Goal: Task Accomplishment & Management: Manage account settings

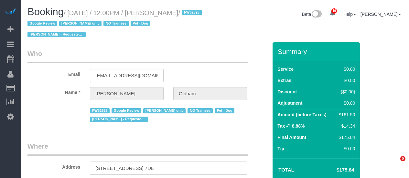
select select "NY"
select select "number:89"
select select "number:90"
select select "number:13"
select select "number:5"
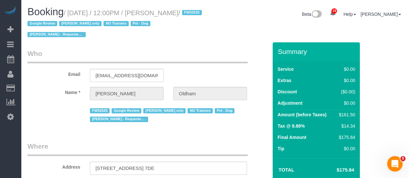
select select "string:stripe-pm_1RpamA4VGloSiKo7q68HlToq"
select select "spot1"
select select "object:1393"
select select "1"
select select "2"
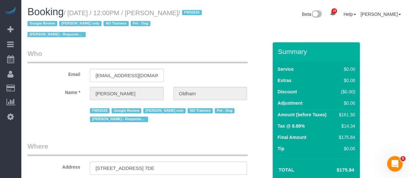
select select "object:1500"
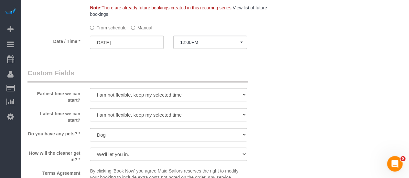
scroll to position [647, 0]
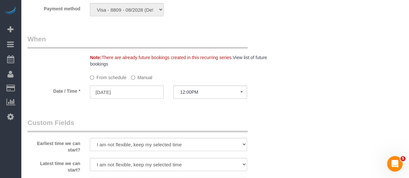
click at [139, 78] on label "Manual" at bounding box center [141, 76] width 21 height 9
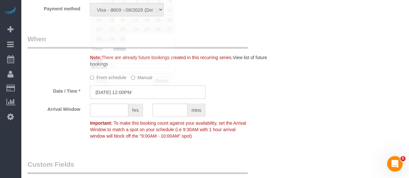
click at [125, 94] on input "09/16/2025 12:00PM" at bounding box center [147, 92] width 115 height 13
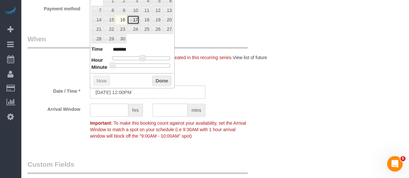
click at [133, 20] on link "17" at bounding box center [133, 20] width 12 height 9
type input "09/17/2025 12:00PM"
click at [160, 81] on button "Done" at bounding box center [161, 81] width 19 height 10
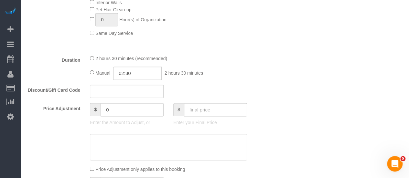
scroll to position [517, 0]
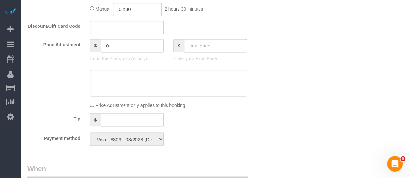
drag, startPoint x: 114, startPoint y: 44, endPoint x: 66, endPoint y: 48, distance: 48.7
click at [69, 47] on div "Price Adjustment $ 0 Enter the Amount to Adjust, or $ Enter your Final Price" at bounding box center [148, 52] width 250 height 26
type input "-20"
click at [122, 77] on textarea at bounding box center [168, 83] width 157 height 27
type textarea "d"
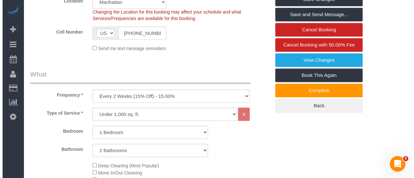
scroll to position [162, 0]
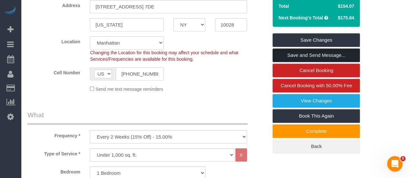
type textarea "rescheduled"
click at [321, 53] on link "Save and Send Message..." at bounding box center [316, 56] width 87 height 14
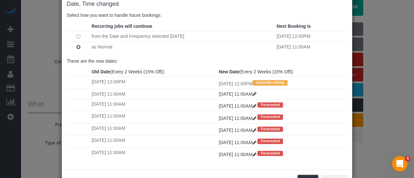
scroll to position [61, 0]
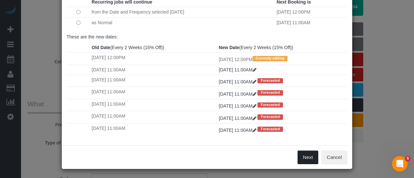
click at [306, 157] on button "Next" at bounding box center [307, 158] width 21 height 14
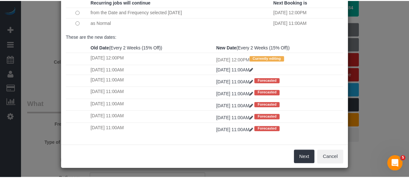
scroll to position [0, 0]
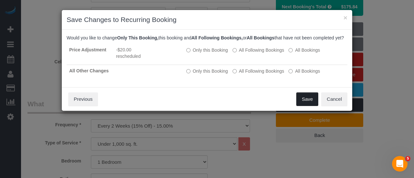
click at [310, 106] on button "Save" at bounding box center [307, 99] width 22 height 14
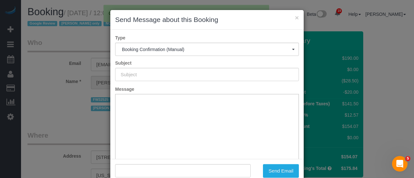
type input "Cleaning Confirmed for 09/17/2025 at 12:00pm"
type input ""Danielle Oldham" <danielleoldham1@gmail.com>"
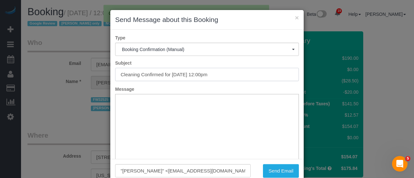
drag, startPoint x: 127, startPoint y: 76, endPoint x: 39, endPoint y: 78, distance: 87.3
click at [34, 78] on div "× Send Message about this Booking Type Booking Confirmation (Manual) Booking Co…" at bounding box center [207, 89] width 414 height 178
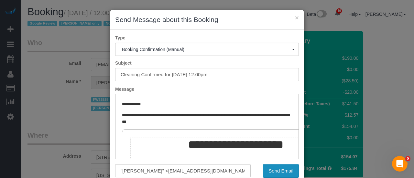
click at [274, 170] on button "Send Email" at bounding box center [281, 171] width 36 height 14
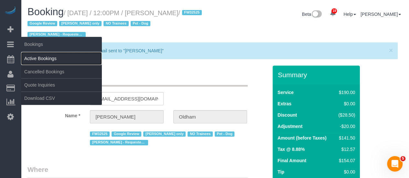
click at [52, 60] on link "Active Bookings" at bounding box center [61, 58] width 81 height 13
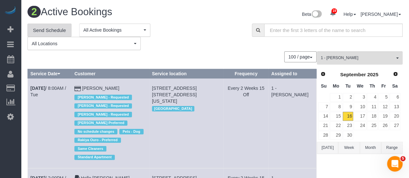
click at [41, 28] on link "Send Schedule" at bounding box center [49, 31] width 44 height 14
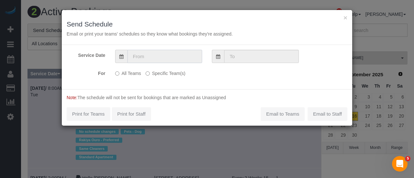
click at [179, 56] on input "text" at bounding box center [164, 56] width 75 height 13
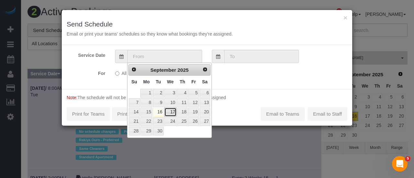
click at [171, 112] on link "17" at bounding box center [170, 112] width 12 height 9
type input "[DATE]"
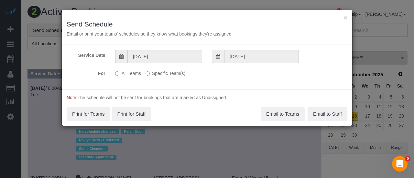
click at [152, 69] on label "Specific Team(s)" at bounding box center [166, 72] width 40 height 9
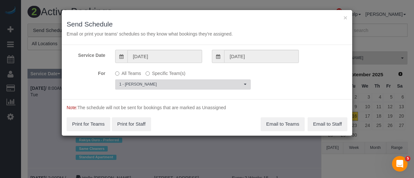
click at [160, 84] on span "1 - [PERSON_NAME]" at bounding box center [180, 84] width 123 height 5
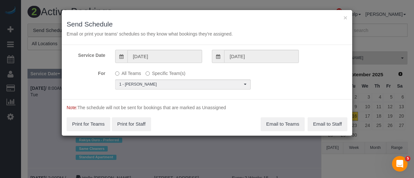
scroll to position [234, 0]
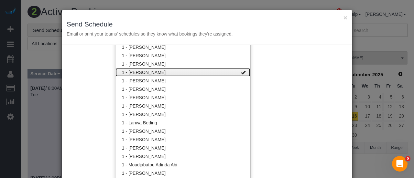
click at [211, 68] on link "1 - [PERSON_NAME]" at bounding box center [182, 72] width 135 height 8
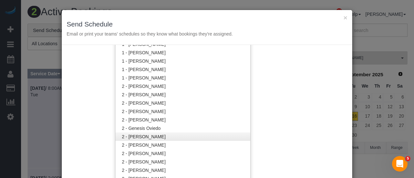
scroll to position [299, 0]
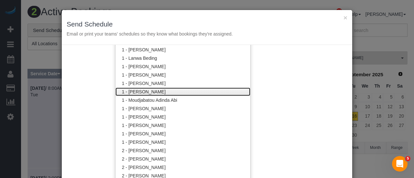
click at [184, 94] on link "1 - [PERSON_NAME]" at bounding box center [182, 92] width 135 height 8
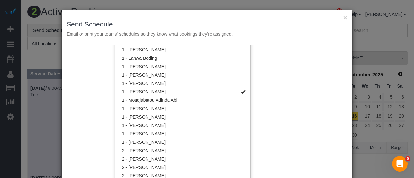
click at [278, 92] on div "Service Date 09/17/2025 09/17/2025 For All Teams Specific Team(s) 1 - Marlenyn …" at bounding box center [207, 112] width 290 height 135
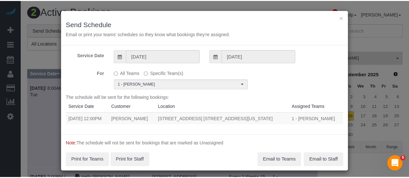
scroll to position [3, 0]
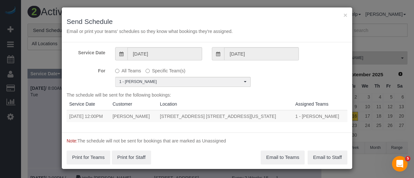
drag, startPoint x: 63, startPoint y: 114, endPoint x: 247, endPoint y: 117, distance: 183.7
click at [246, 117] on div "Service Date 09/17/2025 09/17/2025 For All Teams Specific Team(s) 1 - Marlenyn …" at bounding box center [207, 87] width 290 height 90
click at [219, 120] on td "[STREET_ADDRESS] [STREET_ADDRESS][US_STATE]" at bounding box center [224, 116] width 135 height 12
drag, startPoint x: 66, startPoint y: 115, endPoint x: 276, endPoint y: 116, distance: 210.5
click at [276, 116] on tr "09/17/2025 12:00PM Danielle Oldham 315 East 86th Street, Apt. 7de, New York, NY…" at bounding box center [207, 116] width 281 height 12
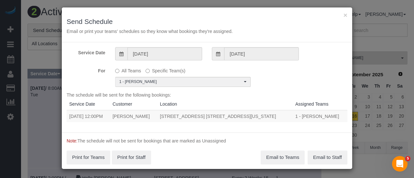
copy tr "09/17/2025 12:00PM Danielle Oldham 315 East 86th Street, Apt. 7de, New York, NY…"
click at [282, 155] on button "Email to Teams" at bounding box center [283, 158] width 44 height 14
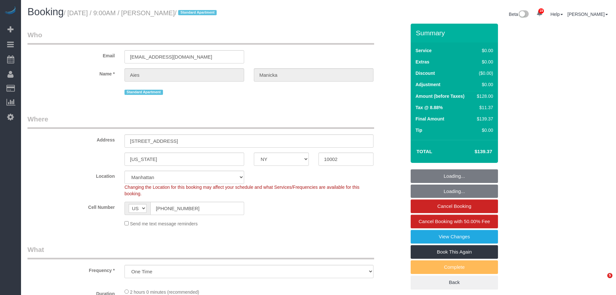
select select "NY"
select select "string:stripe-pm_1S82zy4VGloSiKo7IGg8KQQy"
select select "spot1"
select select "number:89"
select select "number:90"
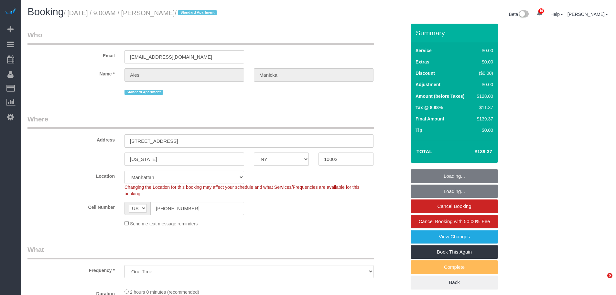
select select "number:15"
select select "number:5"
select select "object:1469"
select select "1"
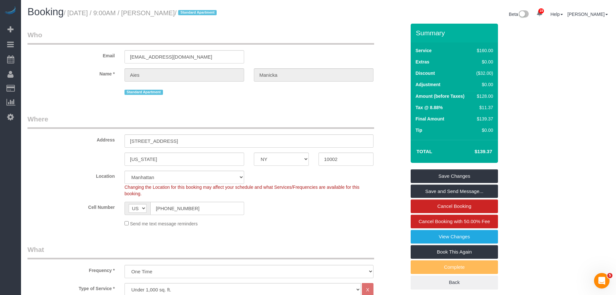
drag, startPoint x: 240, startPoint y: 41, endPoint x: 239, endPoint y: 47, distance: 5.9
click at [241, 41] on legend "Who" at bounding box center [200, 37] width 347 height 15
click at [295, 44] on legend "Who" at bounding box center [200, 37] width 347 height 15
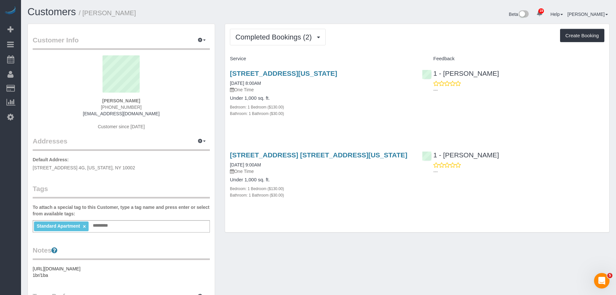
click at [426, 115] on div "250 E Houston St., Apt 4g, New York, NY 10002 03/23/2025 8:00AM One Time Under …" at bounding box center [417, 96] width 384 height 65
click at [413, 41] on div "Completed Bookings (2) Completed Bookings (2) Upcoming Bookings (1) Cancelled B…" at bounding box center [417, 37] width 374 height 16
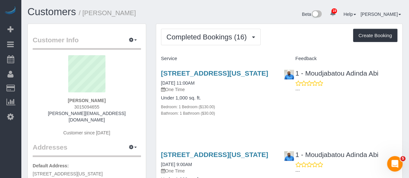
click at [287, 40] on div "Completed Bookings (16) Completed Bookings (16) Upcoming Bookings (1) Cancelled…" at bounding box center [279, 37] width 236 height 16
click at [264, 39] on div "Completed Bookings (16) Completed Bookings (16) Upcoming Bookings (1) Cancelled…" at bounding box center [279, 37] width 236 height 16
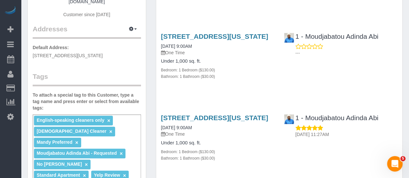
scroll to position [162, 0]
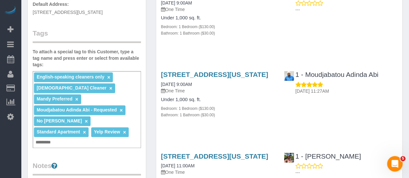
click at [102, 141] on div "Customer Info Edit Contact Info Send Message Email Preferences Special Sales Ta…" at bounding box center [87, 124] width 118 height 524
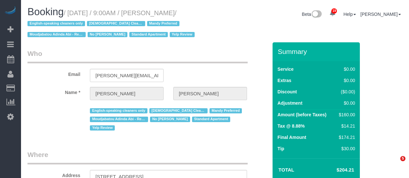
select select "NY"
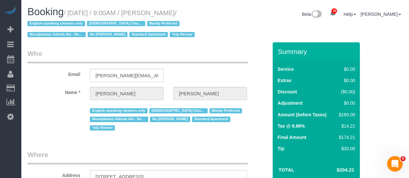
select select "string:stripe-pm_1P3HJT4VGloSiKo7ZDElSEUk"
select select "string:[GEOGRAPHIC_DATA]"
select select "object:809"
select select "number:56"
select select "number:70"
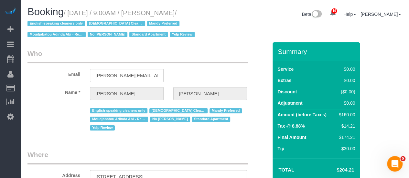
select select "number:15"
select select "number:5"
select select "object:960"
select select "1"
select select "spot2"
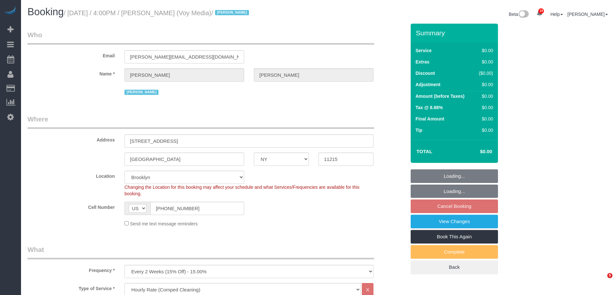
select select "NY"
select select "120"
select select "spot2"
select select "number:89"
select select "number:90"
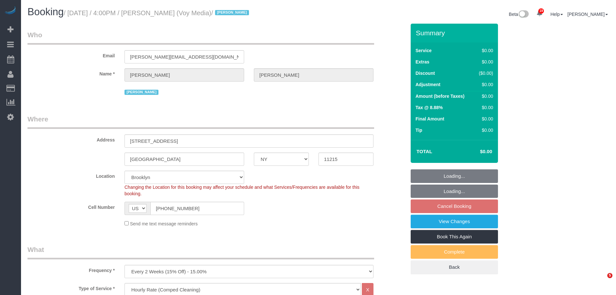
select select "number:15"
select select "number:5"
select select "number:21"
select select "object:1474"
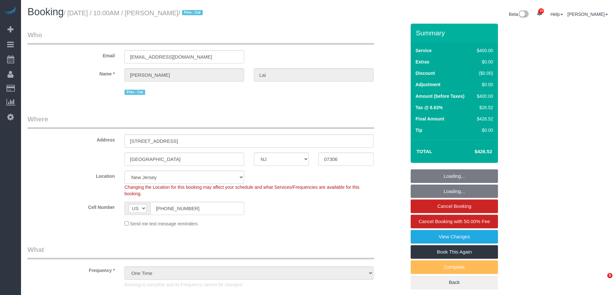
select select "NJ"
select select "spot6"
select select "number:89"
select select "number:90"
select select "number:14"
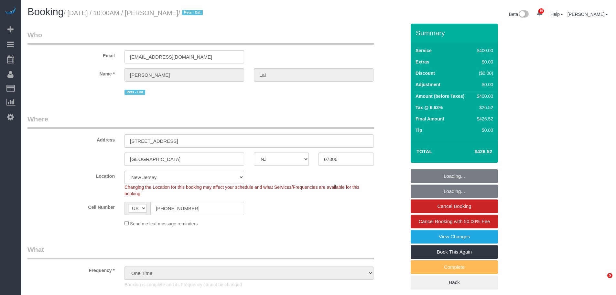
select select "number:5"
select select "object:1027"
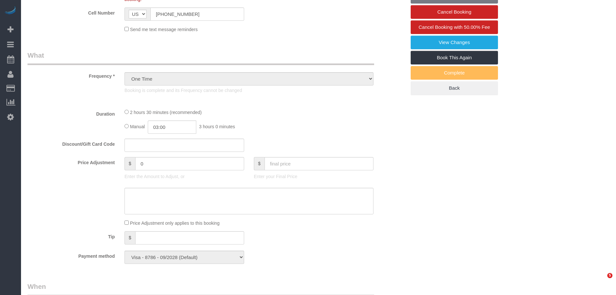
select select "2"
select select "150"
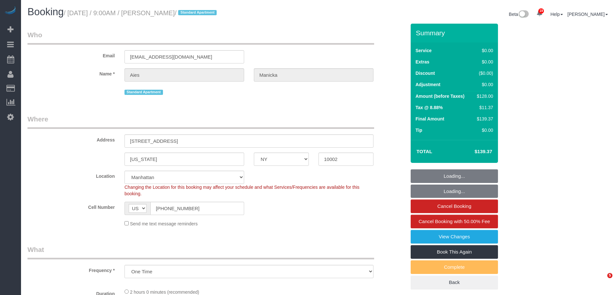
select select "NY"
select select "object:1090"
select select "string:stripe-pm_1S82zy4VGloSiKo7IGg8KQQy"
select select "number:89"
select select "number:90"
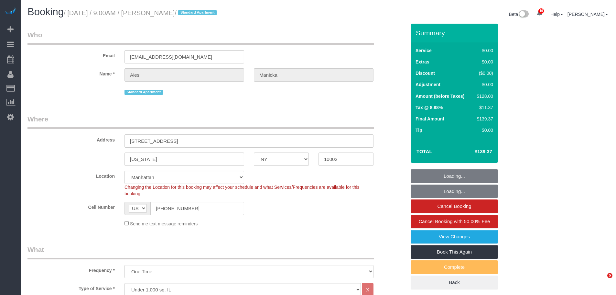
select select "number:15"
select select "number:5"
select select "1"
select select "spot1"
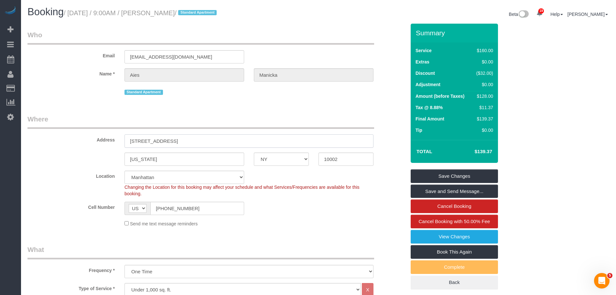
click at [171, 139] on input "[STREET_ADDRESS]" at bounding box center [248, 140] width 249 height 13
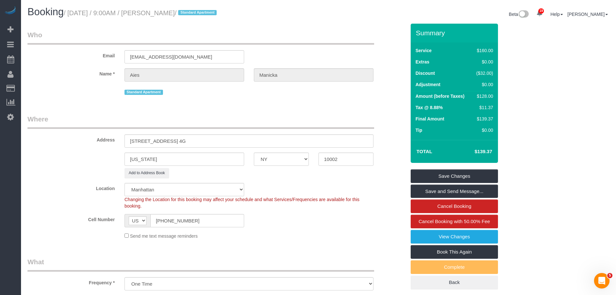
click at [145, 142] on input "[STREET_ADDRESS] 4G" at bounding box center [248, 140] width 249 height 13
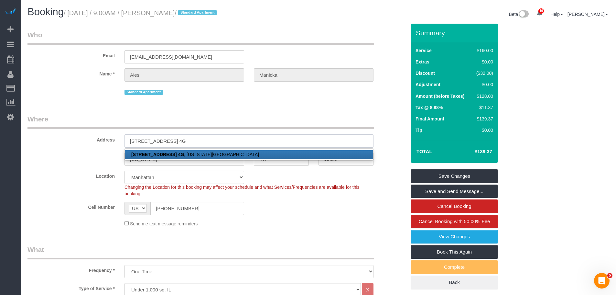
type input "[STREET_ADDRESS] 4G"
click at [270, 115] on legend "Where" at bounding box center [200, 121] width 347 height 15
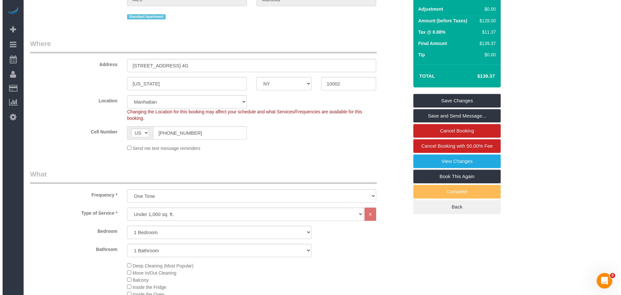
scroll to position [32, 0]
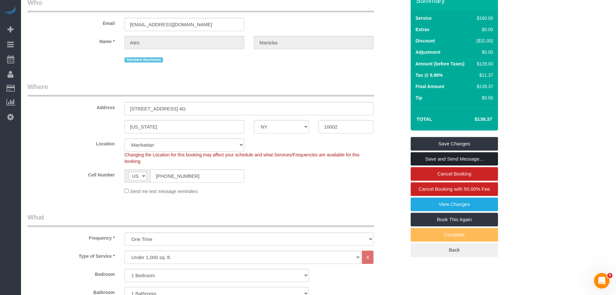
click at [450, 162] on link "Save and Send Message..." at bounding box center [454, 159] width 87 height 14
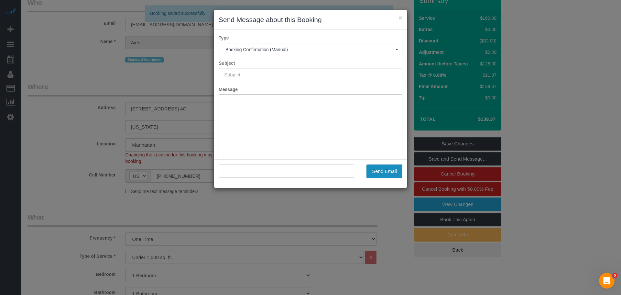
type input "Cleaning Confirmed for [DATE] 9:00am"
type input ""Aies Manicka" <[EMAIL_ADDRESS][DOMAIN_NAME]>"
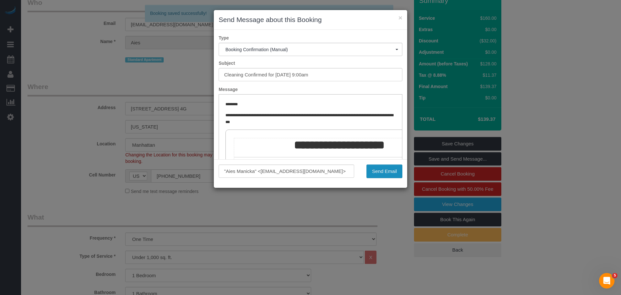
scroll to position [0, 0]
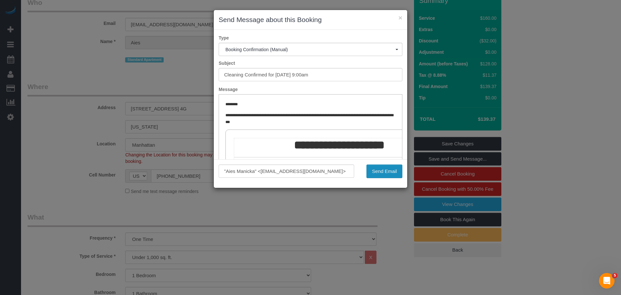
click at [387, 172] on button "Send Email" at bounding box center [384, 171] width 36 height 14
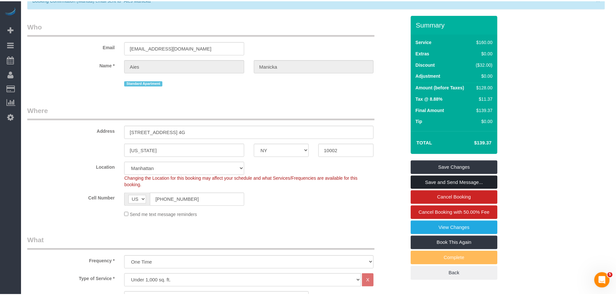
scroll to position [56, 0]
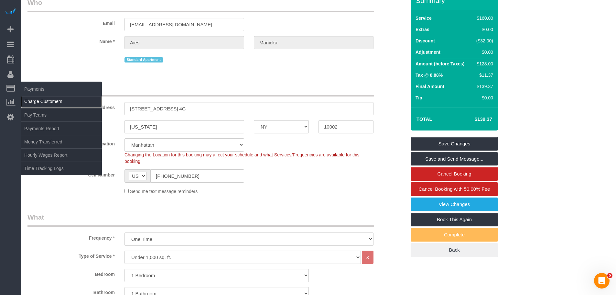
click at [45, 101] on link "Charge Customers" at bounding box center [61, 101] width 81 height 13
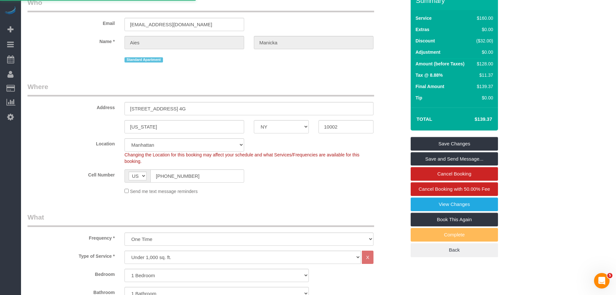
select select
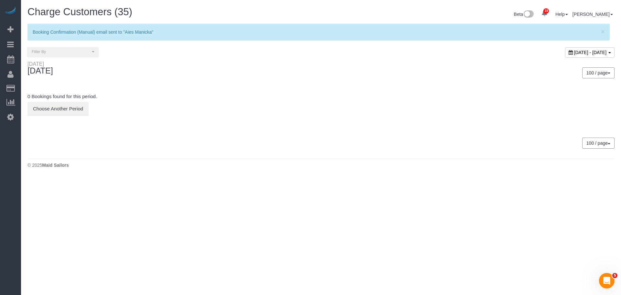
click at [574, 51] on span "[DATE] - [DATE]" at bounding box center [590, 52] width 33 height 5
type input "**********"
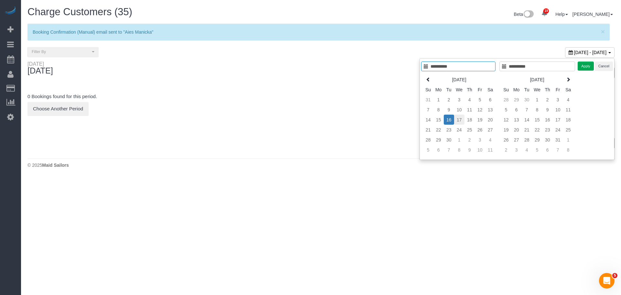
click at [458, 116] on td "17" at bounding box center [459, 119] width 10 height 10
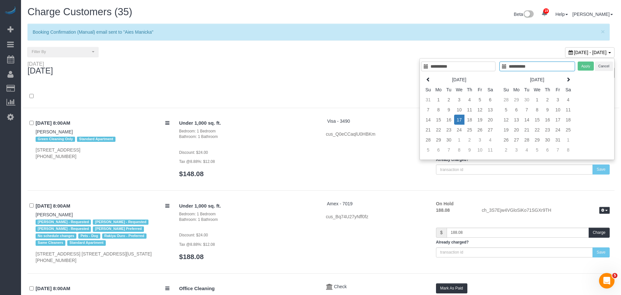
type input "**********"
click at [453, 121] on td "17" at bounding box center [454, 119] width 10 height 10
type input "**********"
click at [577, 65] on button "Apply" at bounding box center [581, 65] width 16 height 9
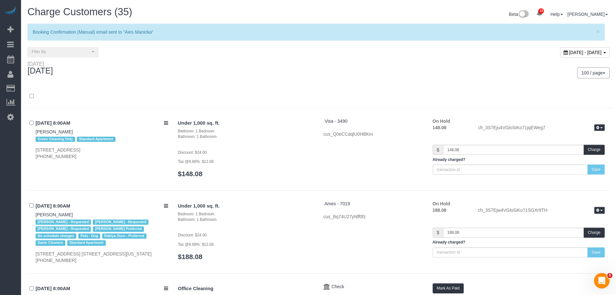
click at [325, 74] on div "100 / page 10 / page 20 / page 30 / page 40 / page 50 / page 100 / page" at bounding box center [466, 72] width 286 height 11
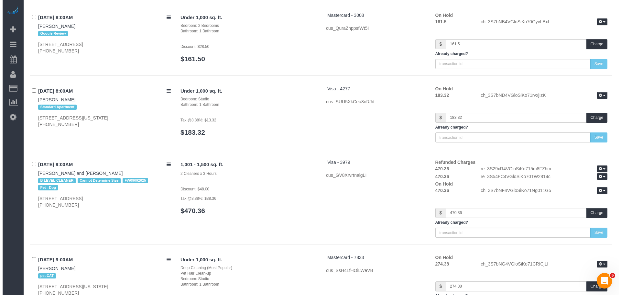
scroll to position [162, 0]
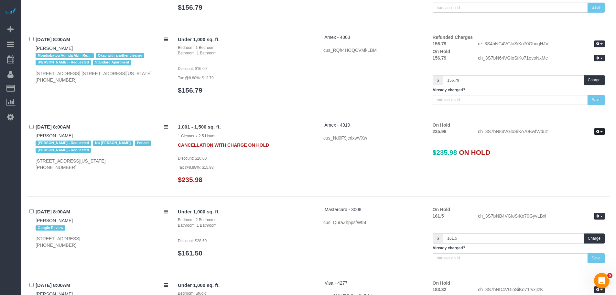
click at [600, 132] on span "button" at bounding box center [601, 131] width 3 height 1
click at [576, 141] on link "Release Hold" at bounding box center [578, 142] width 51 height 8
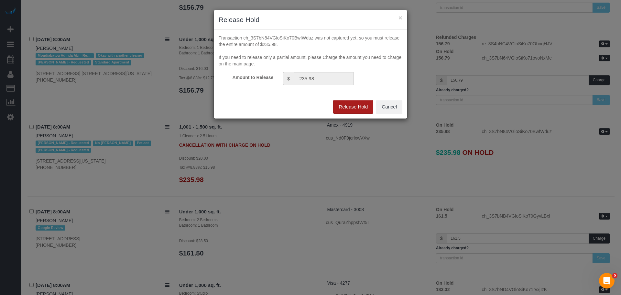
click at [356, 108] on button "Release Hold" at bounding box center [353, 107] width 40 height 14
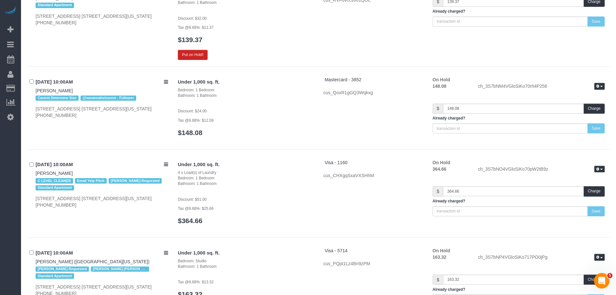
scroll to position [850, 0]
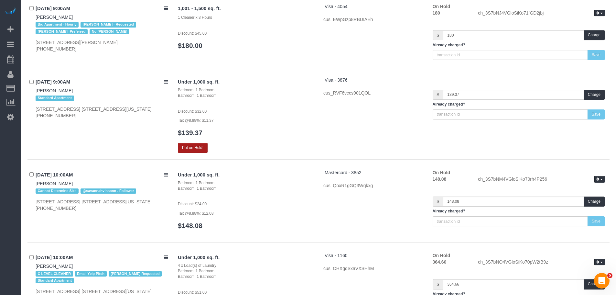
click at [189, 144] on button "Put on Hold!" at bounding box center [193, 148] width 30 height 10
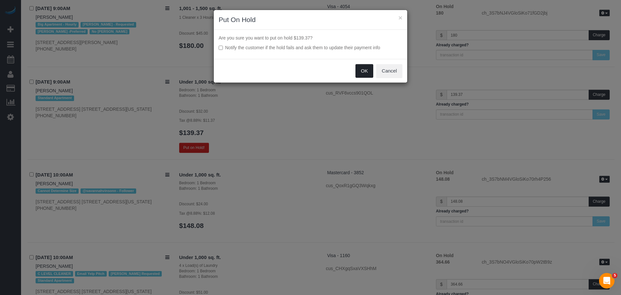
click at [364, 72] on button "OK" at bounding box center [364, 71] width 18 height 14
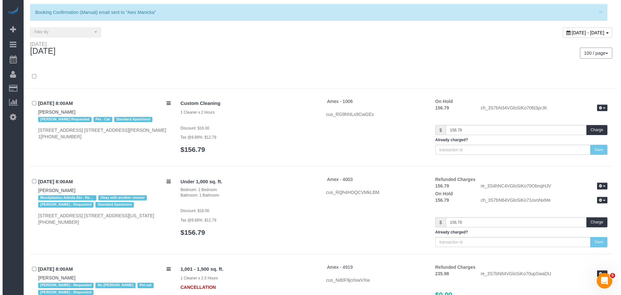
scroll to position [0, 0]
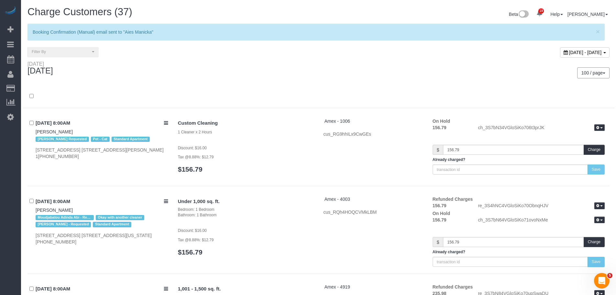
click at [292, 88] on div at bounding box center [319, 96] width 592 height 23
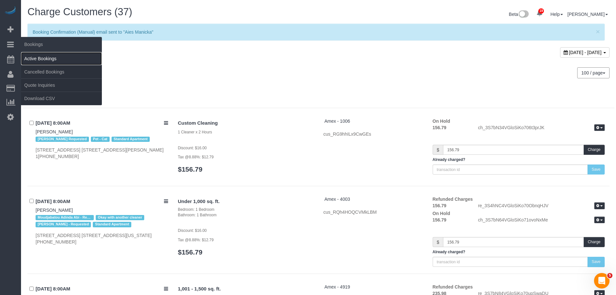
click at [44, 57] on link "Active Bookings" at bounding box center [61, 58] width 81 height 13
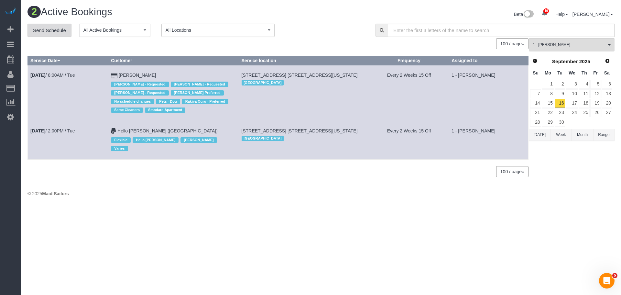
click at [46, 28] on link "Send Schedule" at bounding box center [49, 31] width 44 height 14
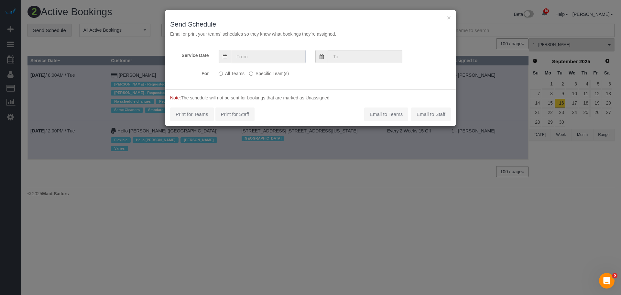
click at [267, 57] on input "text" at bounding box center [268, 56] width 75 height 13
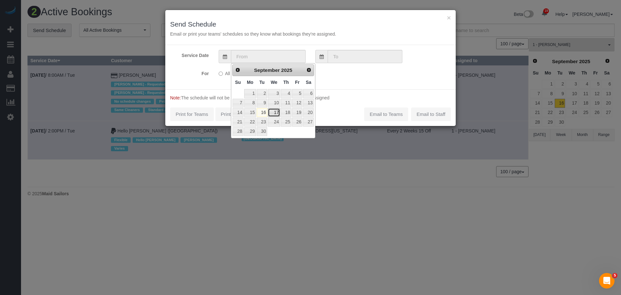
click at [274, 113] on link "17" at bounding box center [274, 112] width 12 height 9
type input "[DATE]"
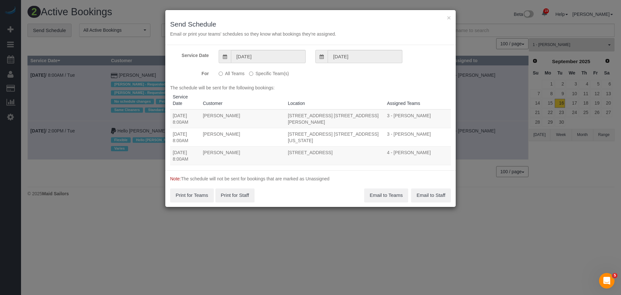
click at [268, 73] on label "Specific Team(s)" at bounding box center [269, 72] width 40 height 9
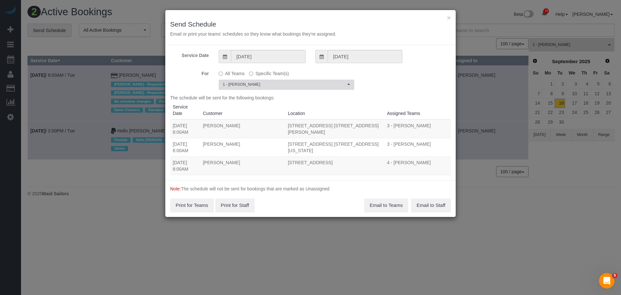
click at [274, 86] on span "1 - [PERSON_NAME]" at bounding box center [284, 84] width 123 height 5
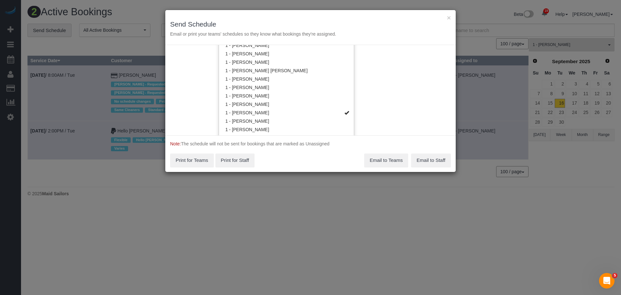
click at [377, 104] on div "Service Date [DATE] [DATE] For All Teams Specific Team(s) 1 - [PERSON_NAME] Cho…" at bounding box center [310, 90] width 290 height 90
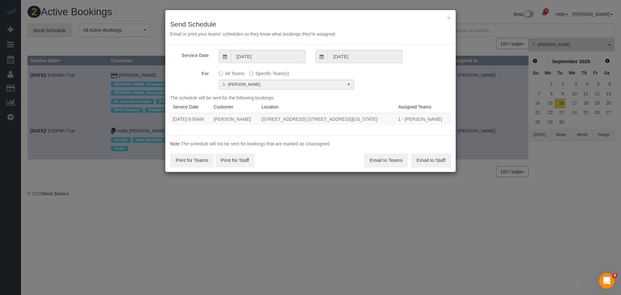
scroll to position [0, 0]
drag, startPoint x: 173, startPoint y: 120, endPoint x: 399, endPoint y: 119, distance: 225.4
click at [401, 119] on tr "[DATE] 9:00AM Aies Manicka [STREET_ADDRESS] [STREET_ADDRESS][US_STATE] 1 - [PER…" at bounding box center [310, 119] width 281 height 12
copy tr "[DATE] 9:00AM Aies Manicka [STREET_ADDRESS] [STREET_ADDRESS][US_STATE]"
click at [387, 159] on button "Email to Teams" at bounding box center [386, 160] width 44 height 14
